Goal: Task Accomplishment & Management: Use online tool/utility

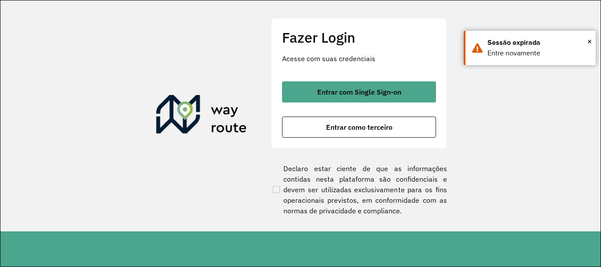
click at [341, 120] on button "Entrar como terceiro" at bounding box center [359, 127] width 154 height 21
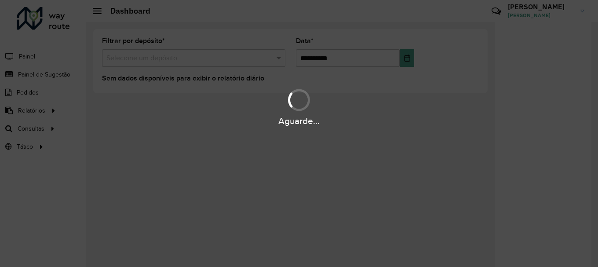
scroll to position [576, 0]
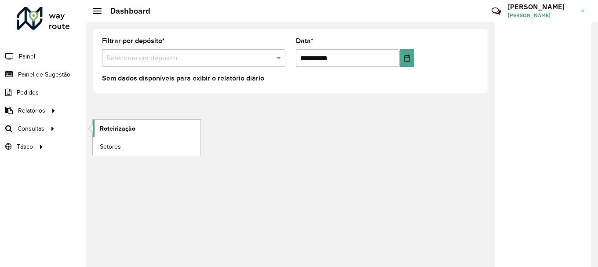
click at [116, 130] on span "Roteirização" at bounding box center [118, 128] width 36 height 9
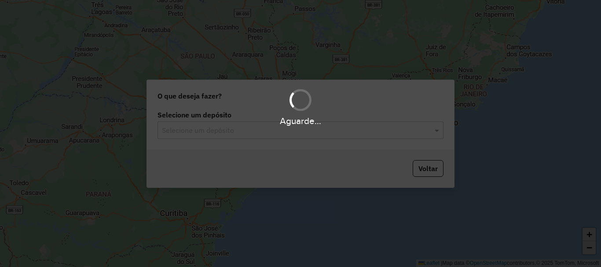
scroll to position [576, 0]
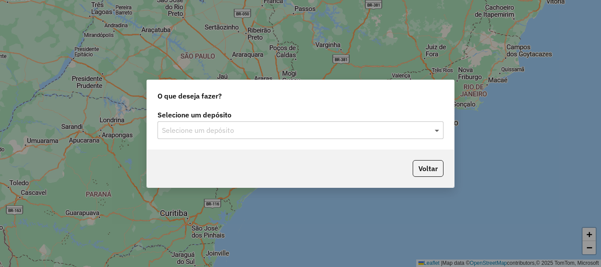
click at [439, 128] on span at bounding box center [437, 130] width 11 height 11
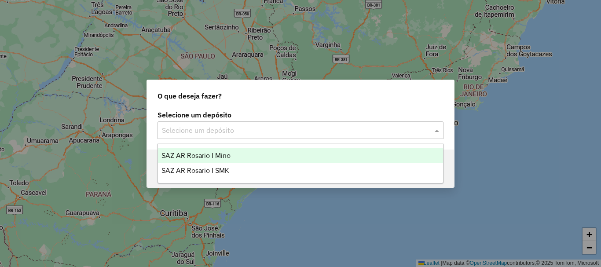
click at [224, 155] on span "SAZ AR Rosario I Mino" at bounding box center [195, 155] width 69 height 7
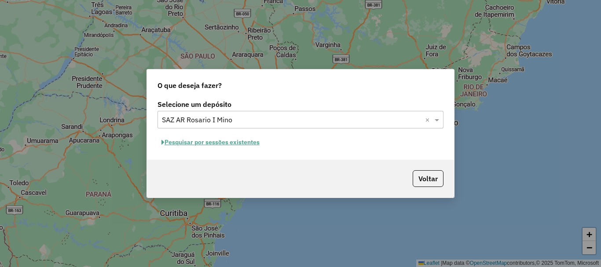
click at [227, 143] on button "Pesquisar por sessões existentes" at bounding box center [210, 142] width 106 height 14
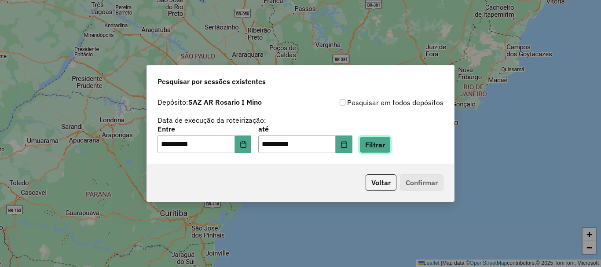
click at [390, 147] on button "Filtrar" at bounding box center [374, 144] width 31 height 17
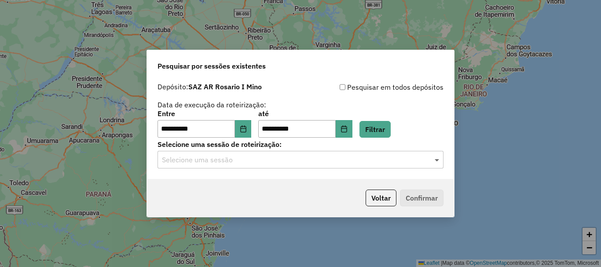
click at [434, 160] on span at bounding box center [437, 159] width 11 height 11
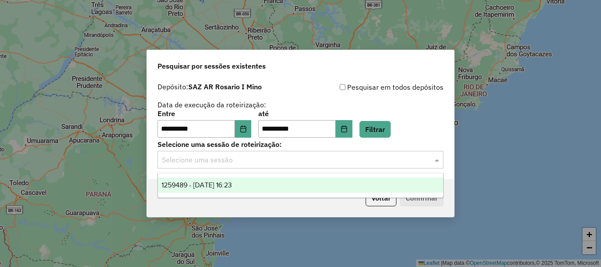
click at [232, 185] on span "1259489 - [DATE] 16:23" at bounding box center [196, 184] width 70 height 7
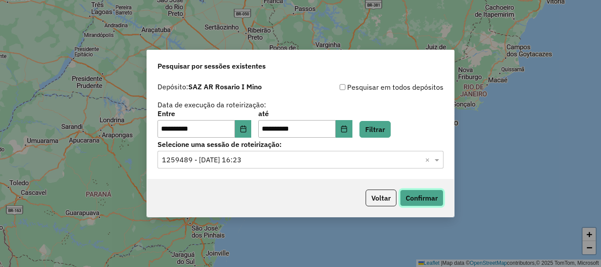
click at [424, 200] on button "Confirmar" at bounding box center [422, 197] width 44 height 17
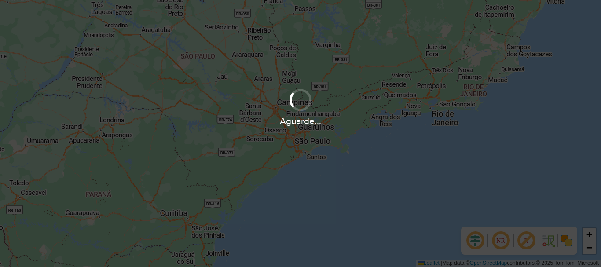
scroll to position [576, 0]
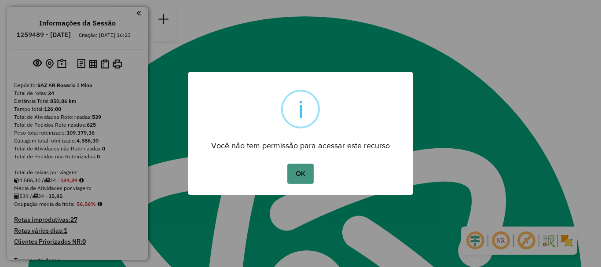
click at [305, 168] on button "OK" at bounding box center [300, 174] width 26 height 20
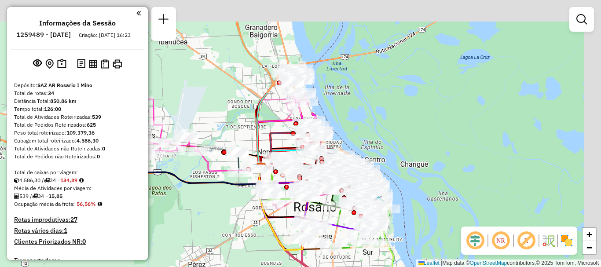
drag, startPoint x: 281, startPoint y: 221, endPoint x: 282, endPoint y: 228, distance: 6.7
click at [279, 235] on icon at bounding box center [280, 209] width 44 height 82
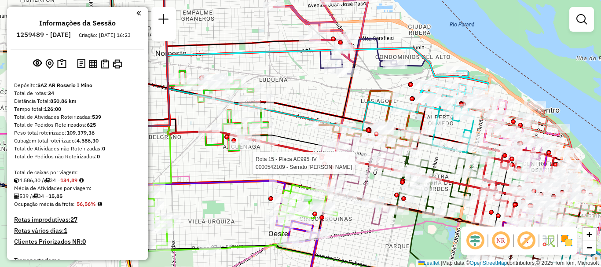
select select "**********"
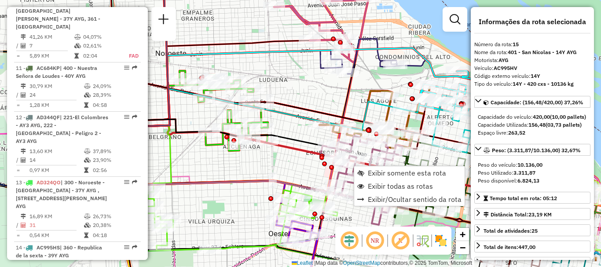
scroll to position [1107, 0]
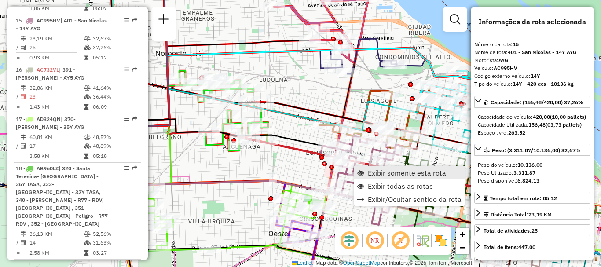
click at [380, 175] on span "Exibir somente esta rota" at bounding box center [407, 172] width 78 height 7
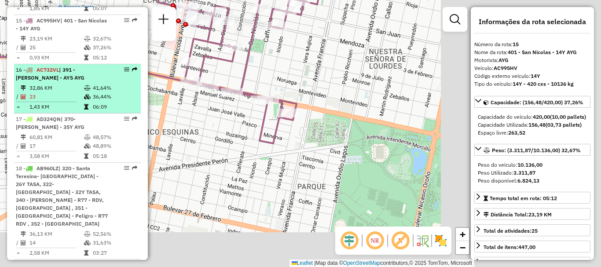
drag, startPoint x: 341, startPoint y: 158, endPoint x: 101, endPoint y: 75, distance: 253.6
click at [101, 75] on hb-router-mapa "Informações da Sessão 1259489 - 05/09/2025 Criação: 04/09/2025 16:23 Depósito: …" at bounding box center [300, 133] width 601 height 267
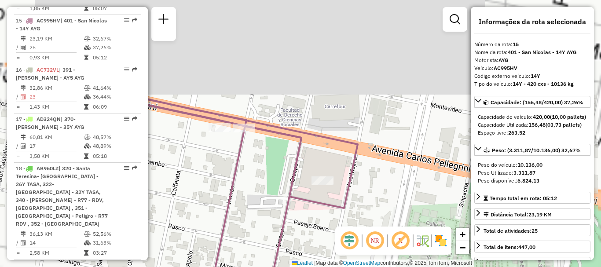
drag, startPoint x: 307, startPoint y: 95, endPoint x: 234, endPoint y: 172, distance: 106.0
click at [234, 172] on icon at bounding box center [189, 190] width 336 height 225
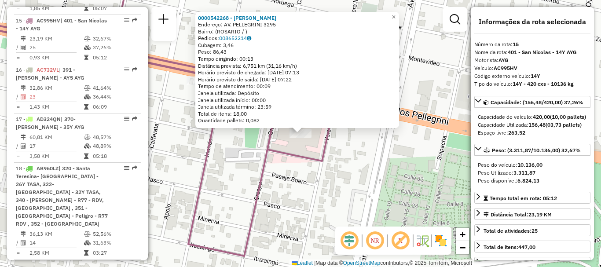
click at [309, 179] on div "0000542268 - Massetto Marcelo Endereço: AV. PELLEGRINI 3295 Bairro: (ROSARIO / …" at bounding box center [300, 133] width 601 height 267
